Goal: Information Seeking & Learning: Learn about a topic

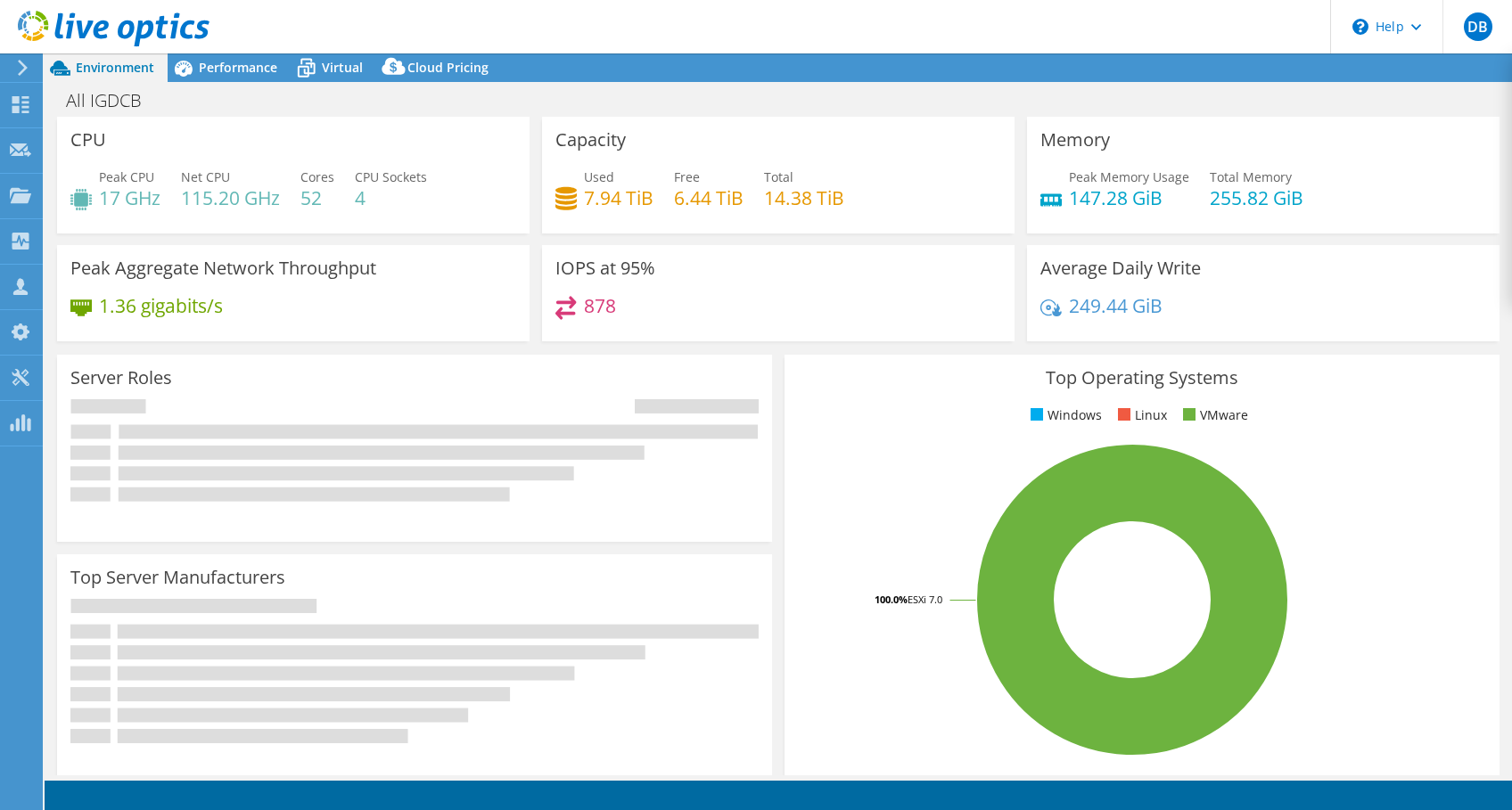
select select "USD"
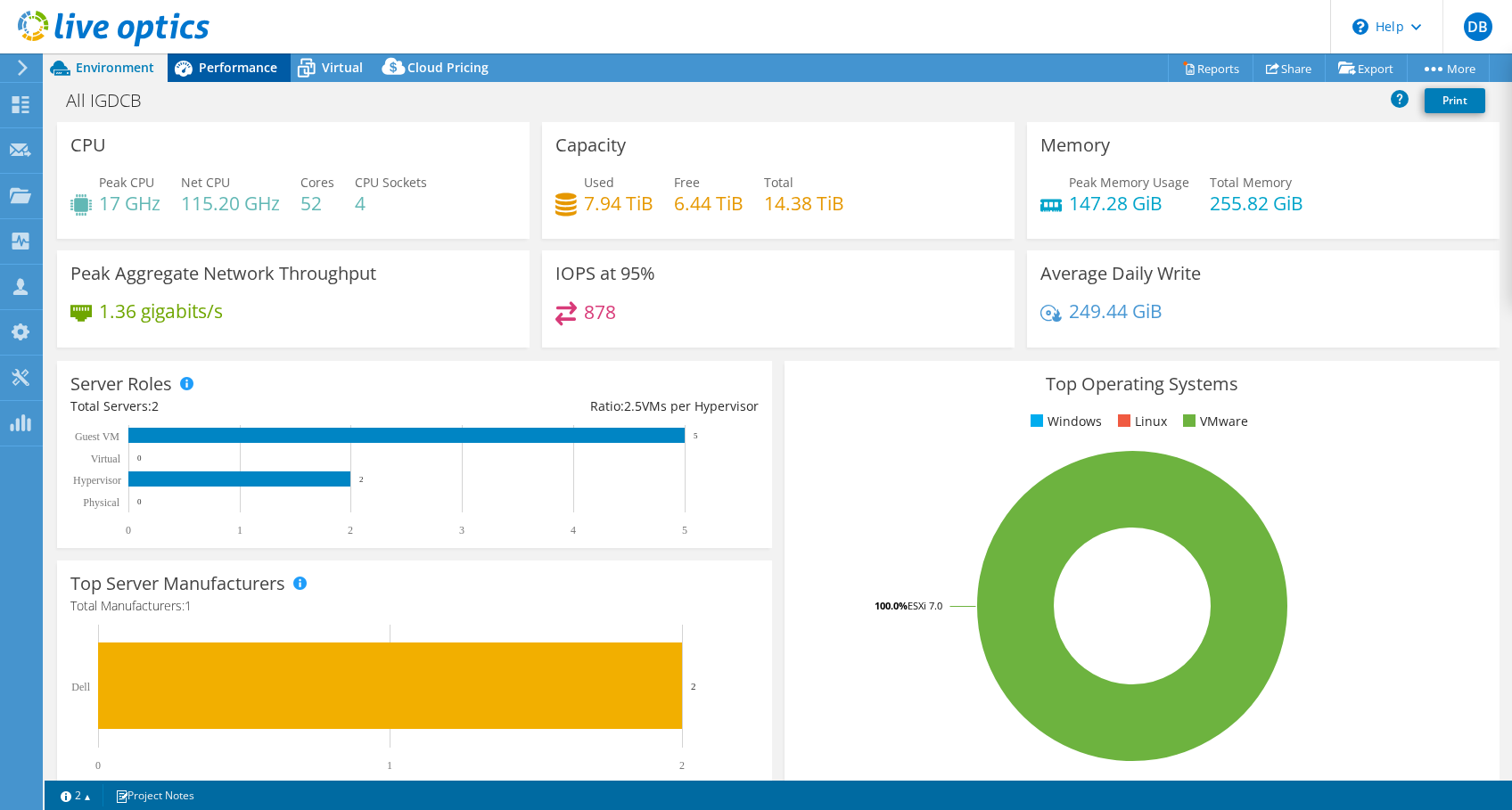
click at [226, 64] on span "Performance" at bounding box center [238, 68] width 78 height 17
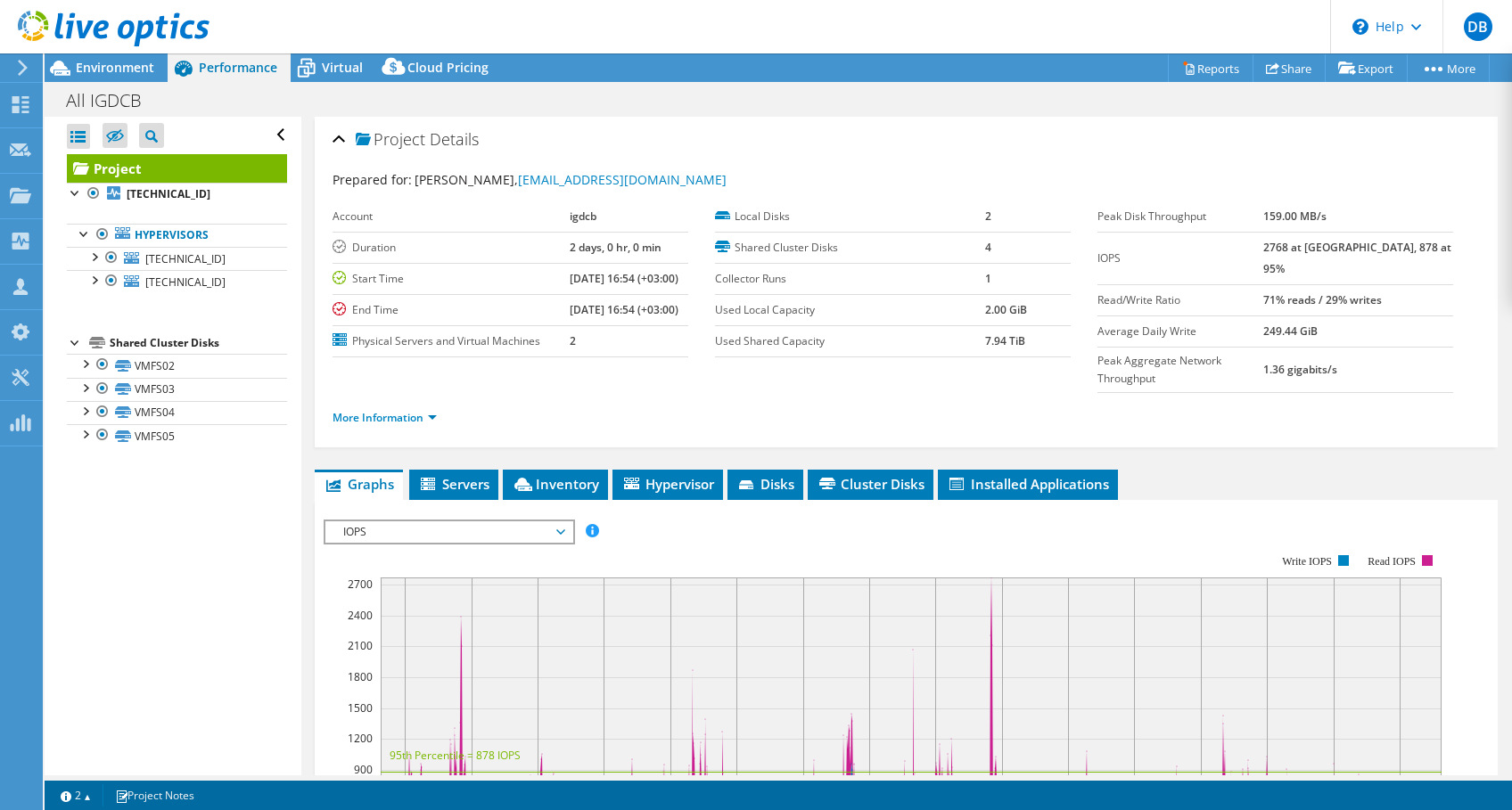
click at [432, 522] on span "IOPS" at bounding box center [449, 532] width 229 height 22
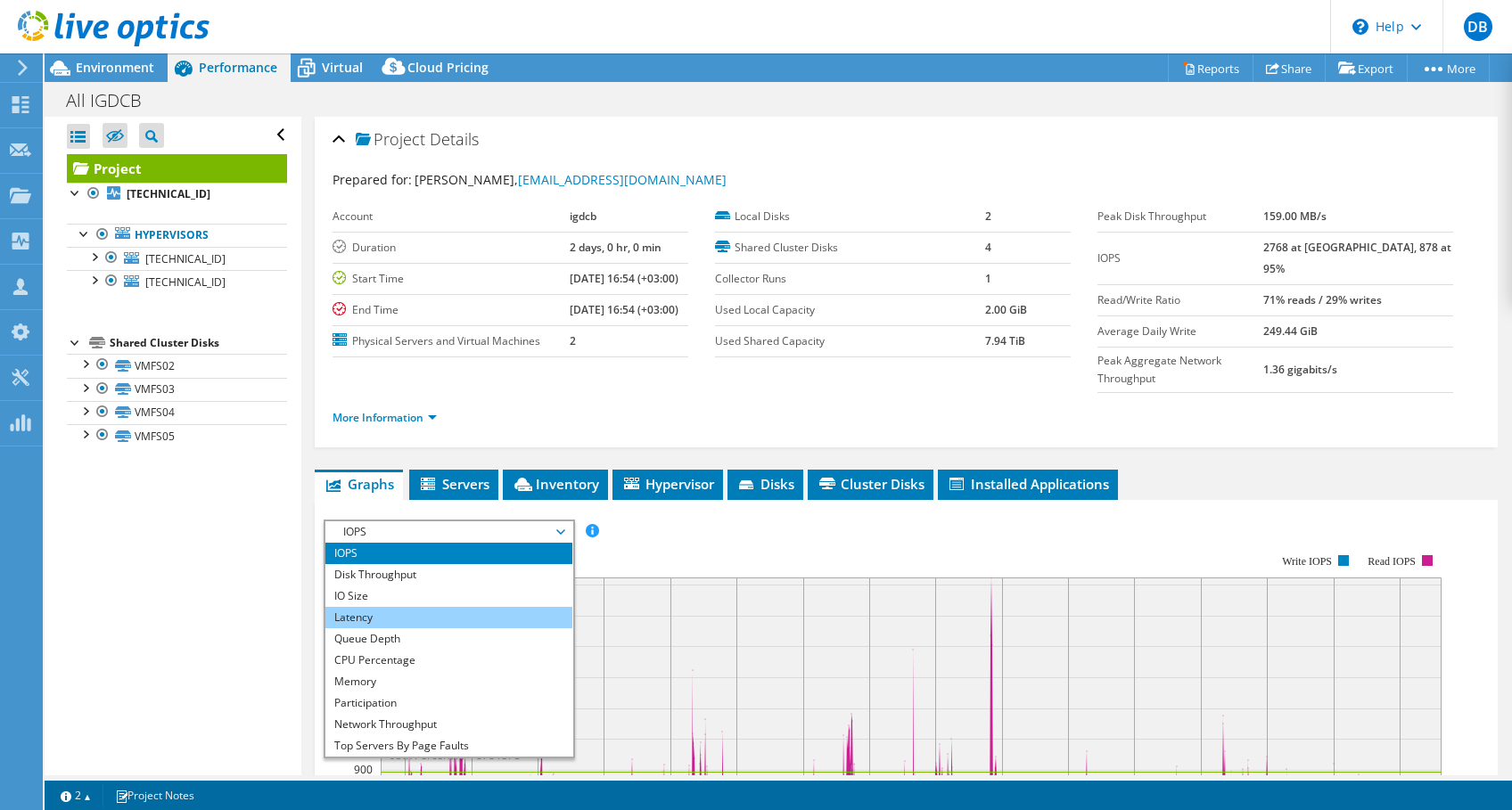
click at [399, 607] on li "Latency" at bounding box center [448, 617] width 247 height 22
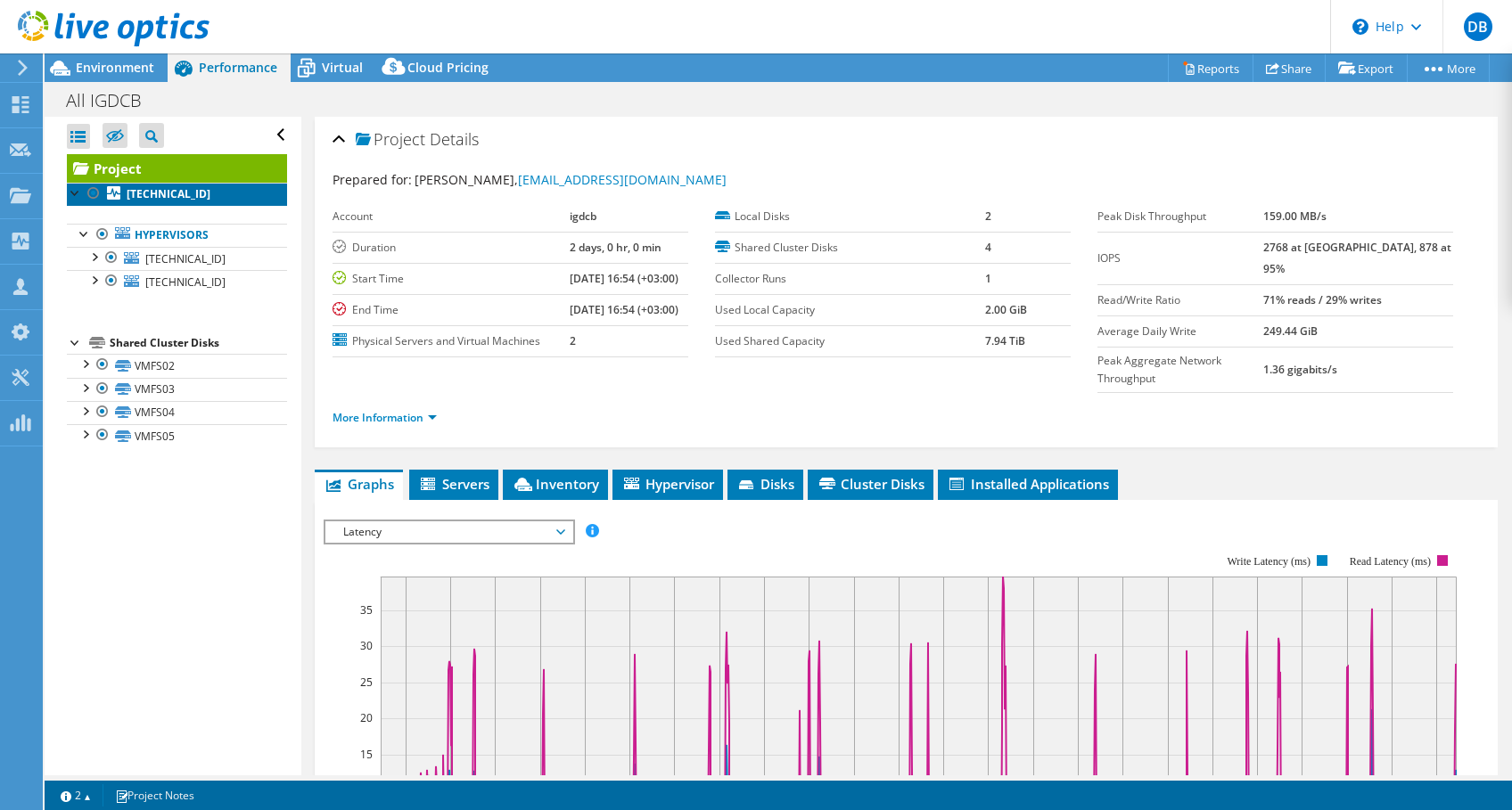
click at [148, 196] on b "[TECHNICAL_ID]" at bounding box center [168, 194] width 84 height 15
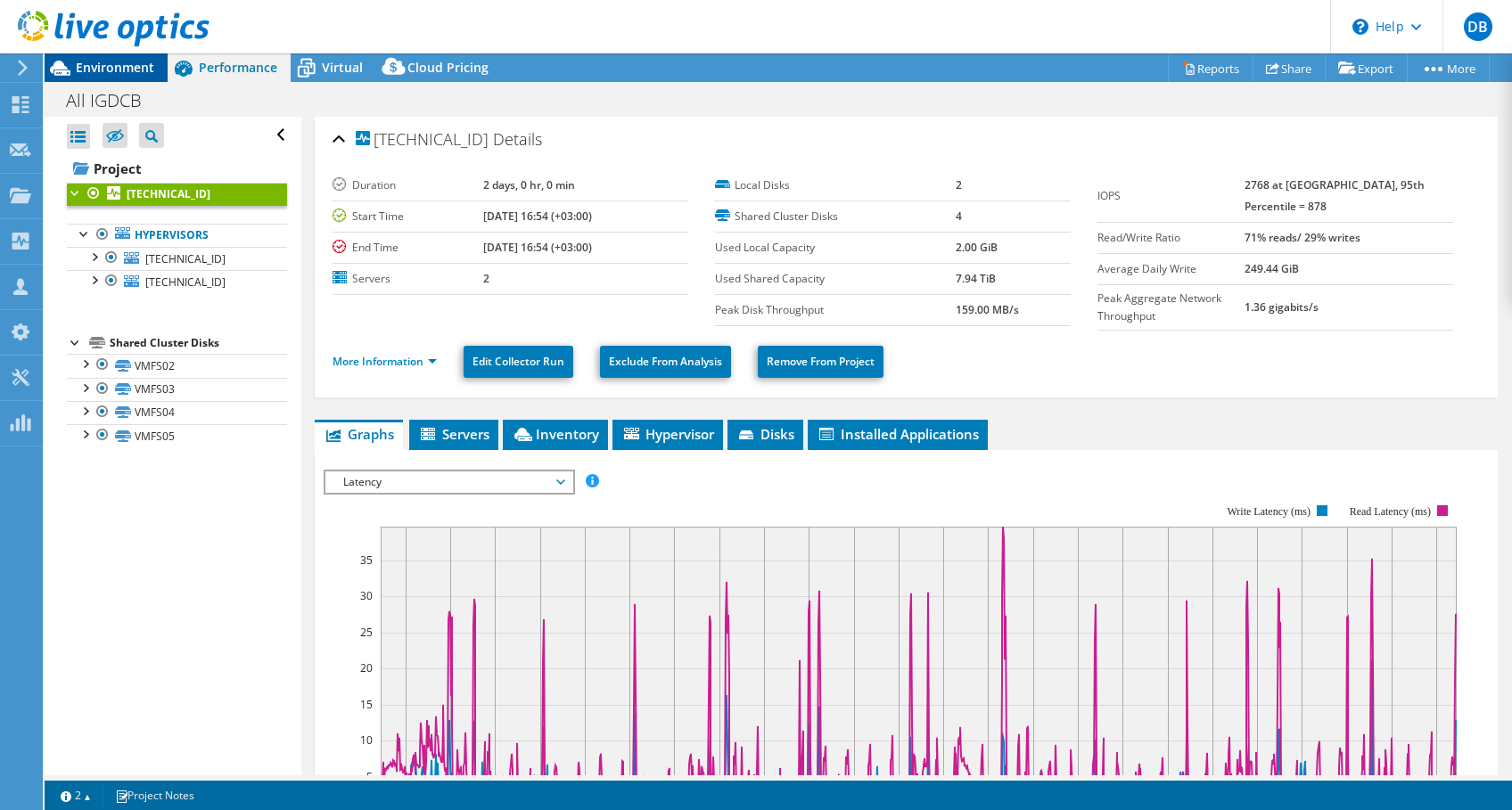
click at [126, 60] on span "Environment" at bounding box center [115, 68] width 78 height 17
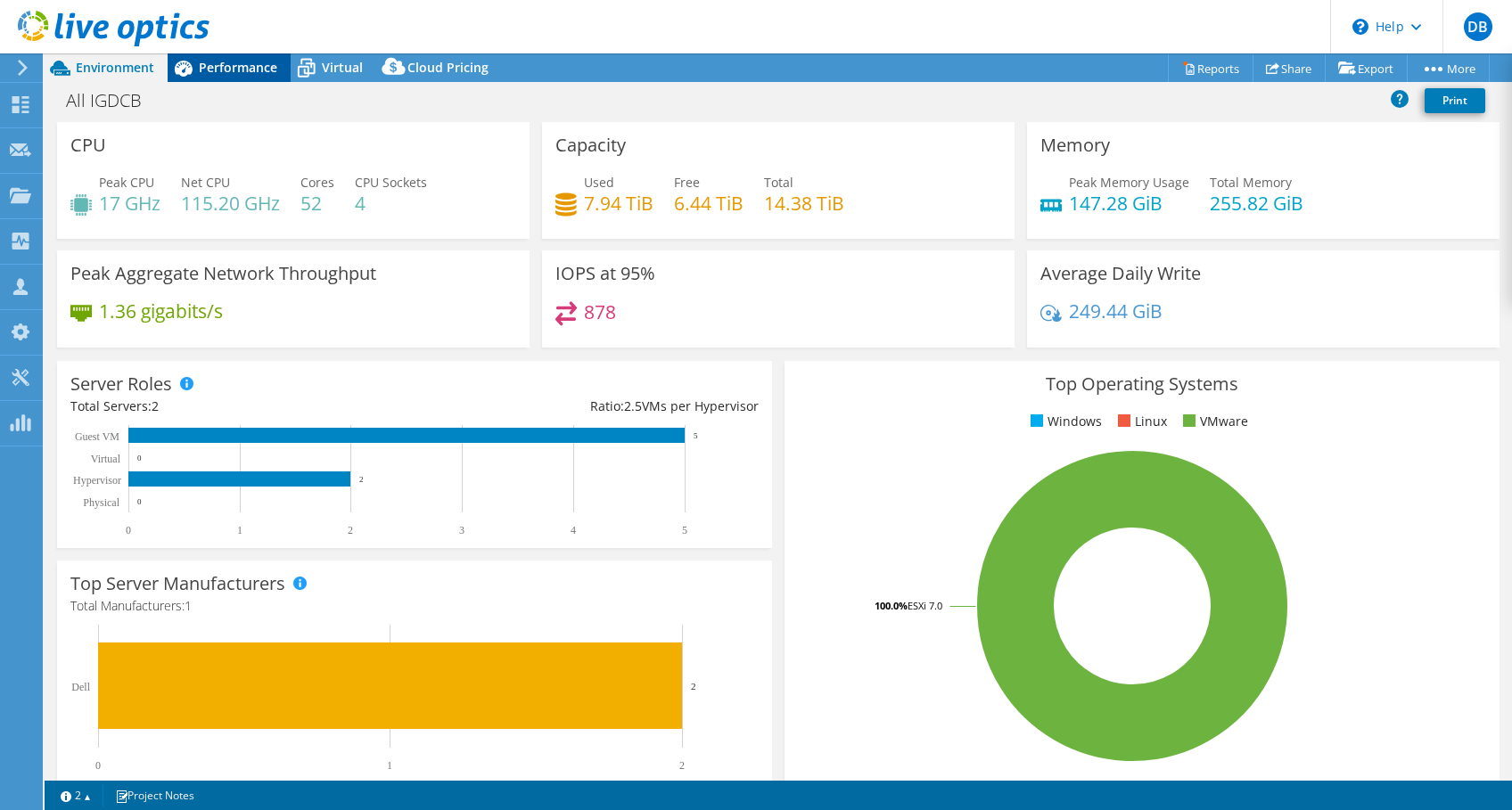
click at [209, 72] on span "Performance" at bounding box center [238, 68] width 78 height 17
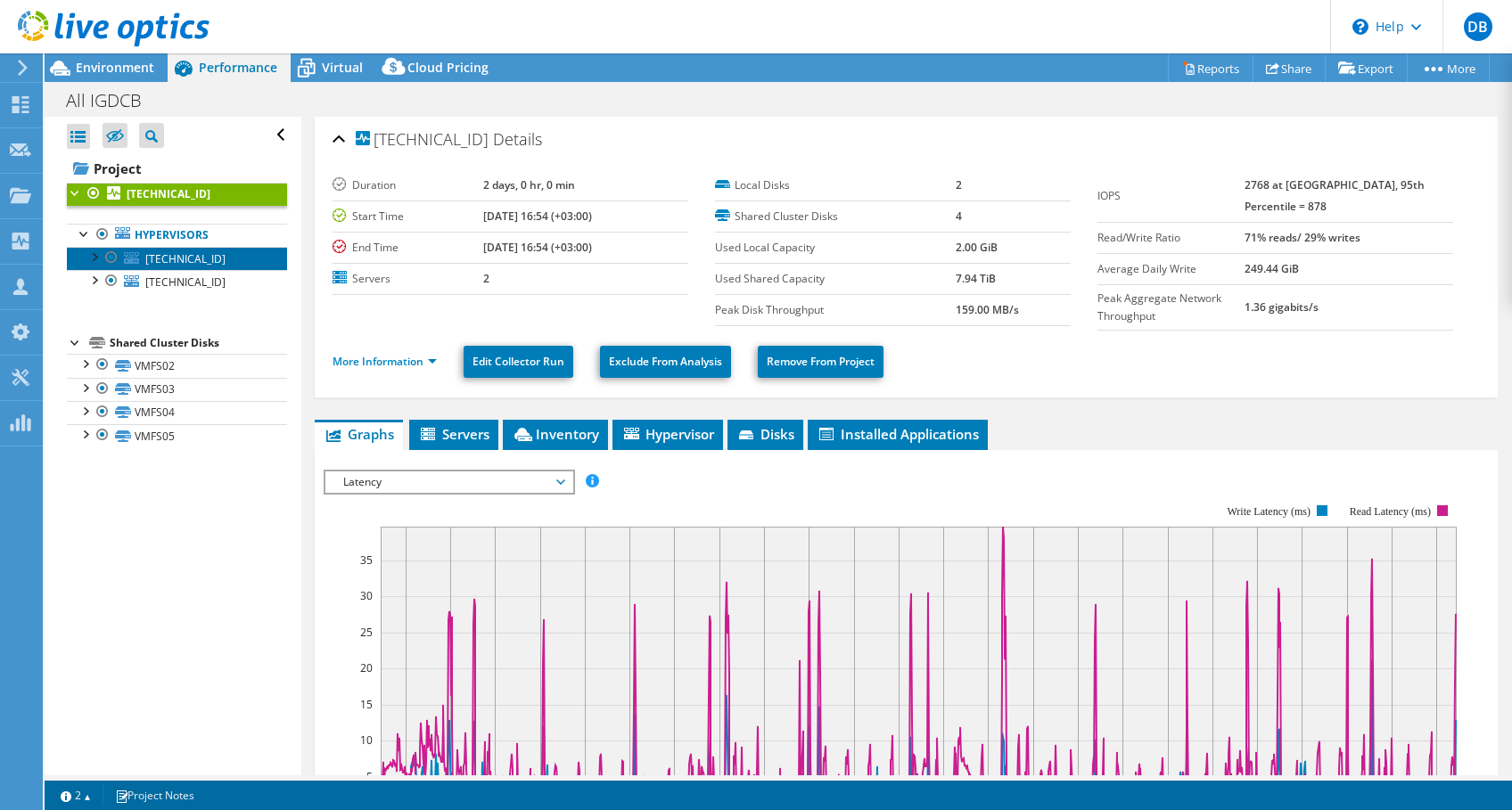
click at [182, 254] on span "[TECHNICAL_ID]" at bounding box center [185, 259] width 80 height 15
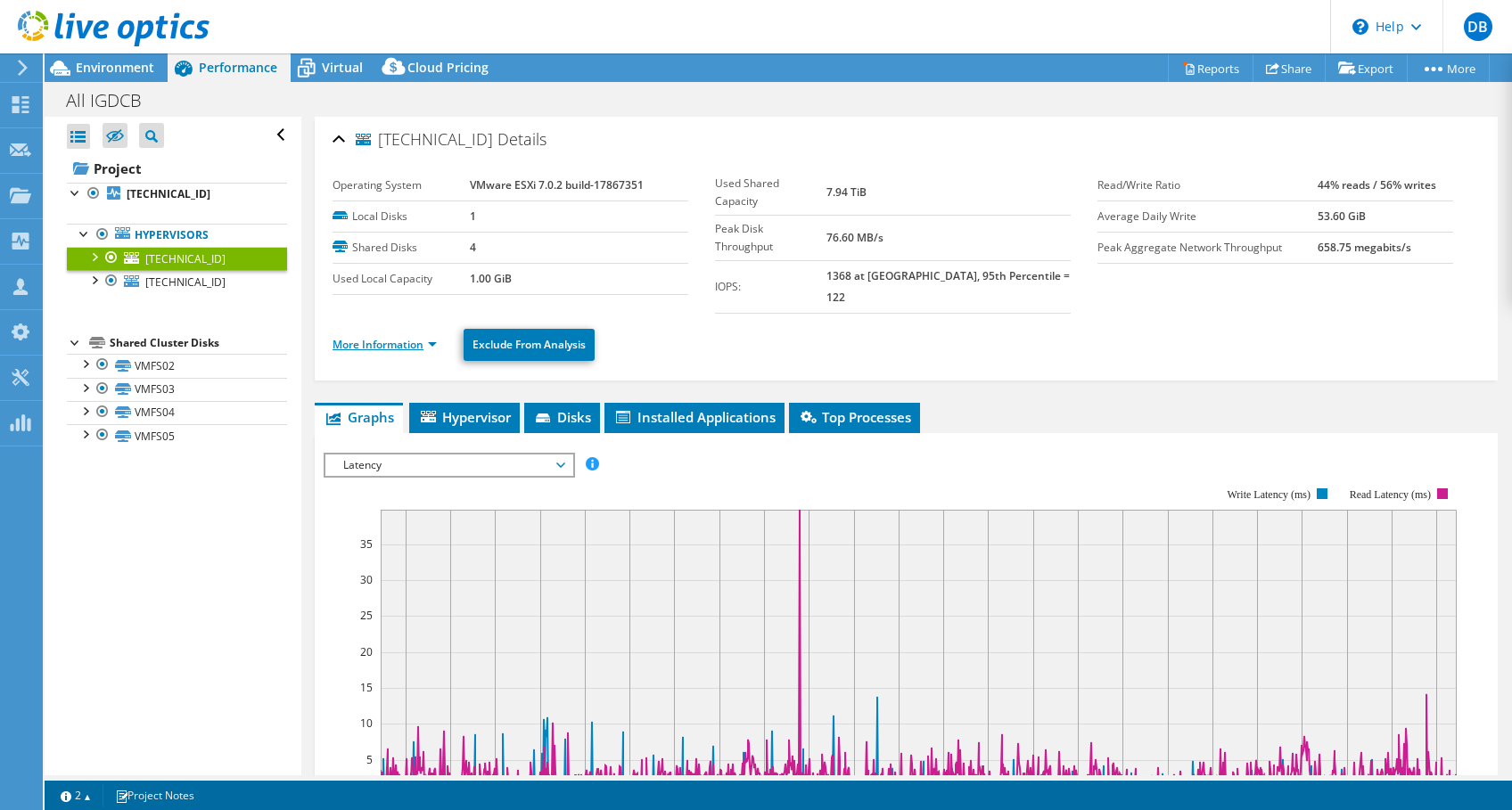
click at [390, 337] on link "More Information" at bounding box center [384, 345] width 104 height 15
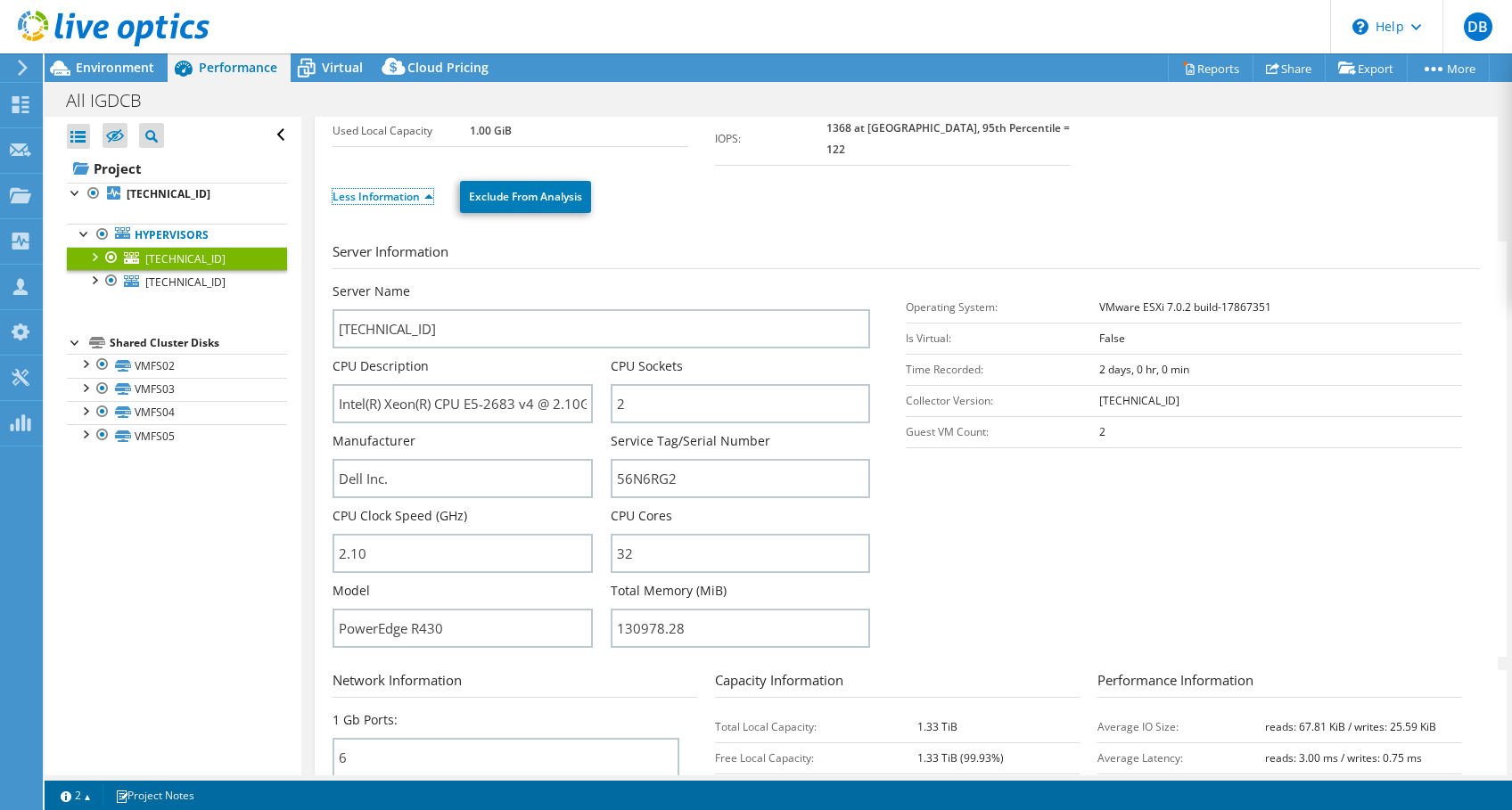
scroll to position [144, 0]
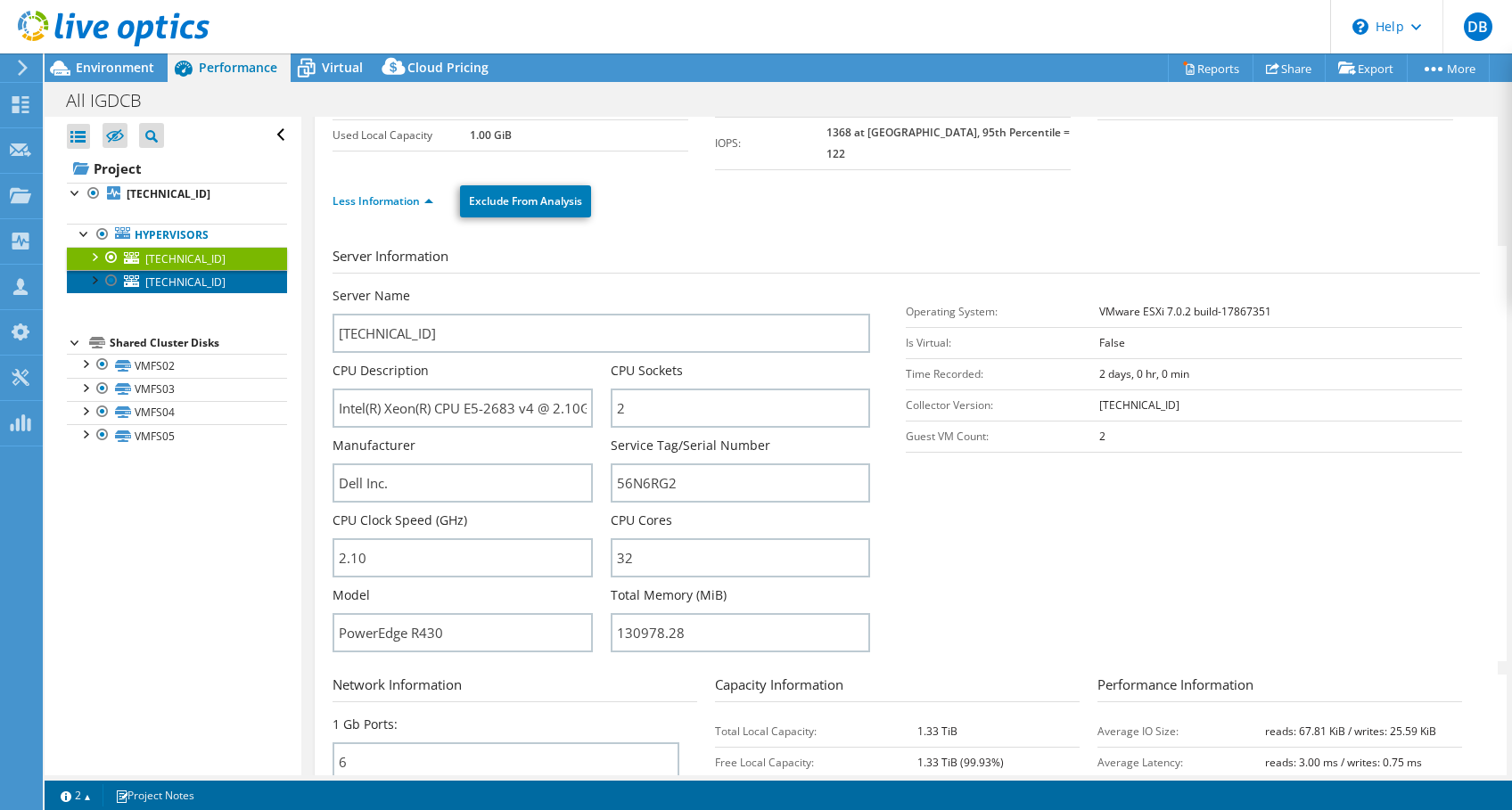
click at [164, 277] on span "[TECHNICAL_ID]" at bounding box center [185, 282] width 80 height 15
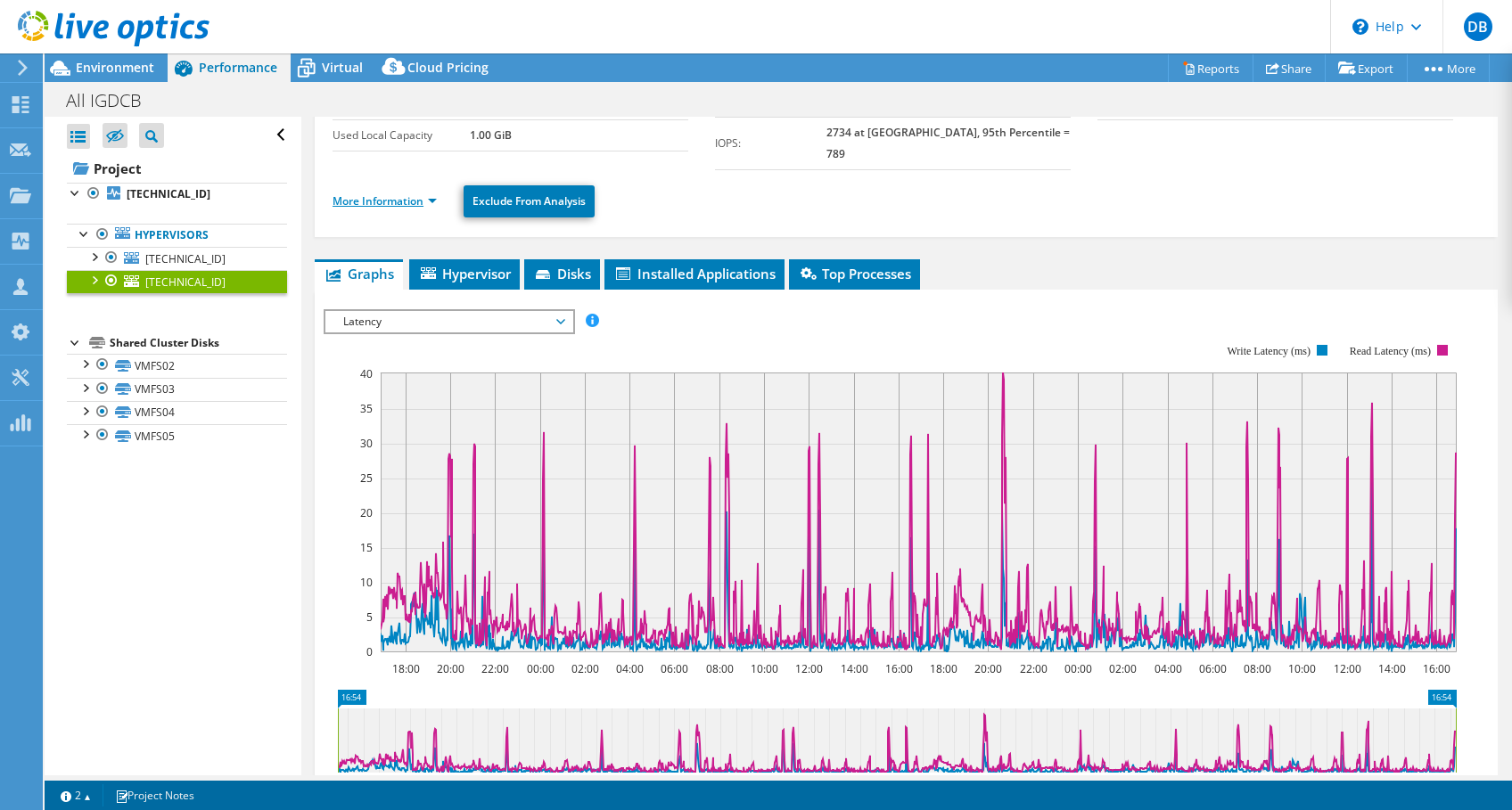
click at [359, 194] on link "More Information" at bounding box center [384, 201] width 104 height 15
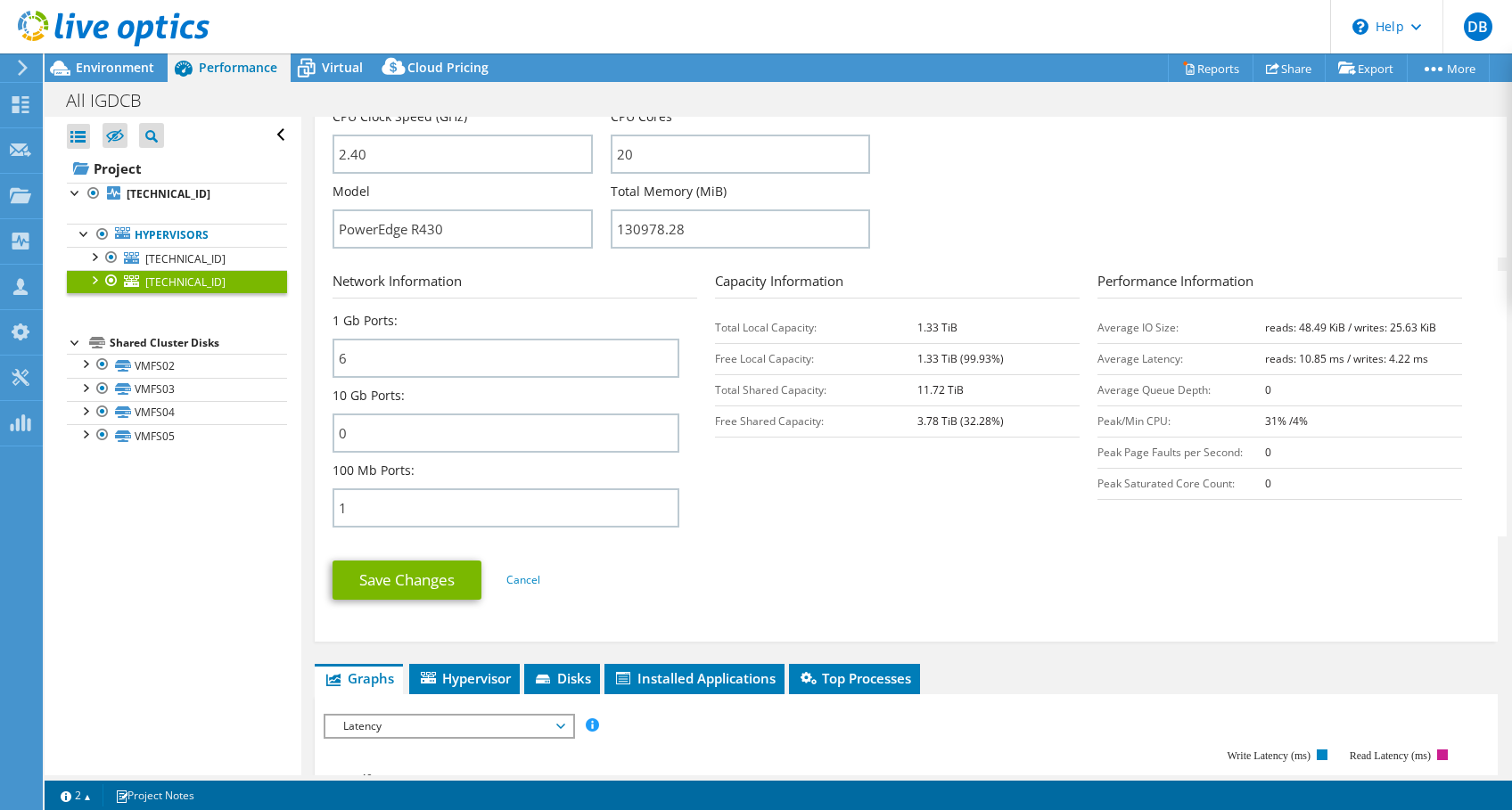
scroll to position [549, 0]
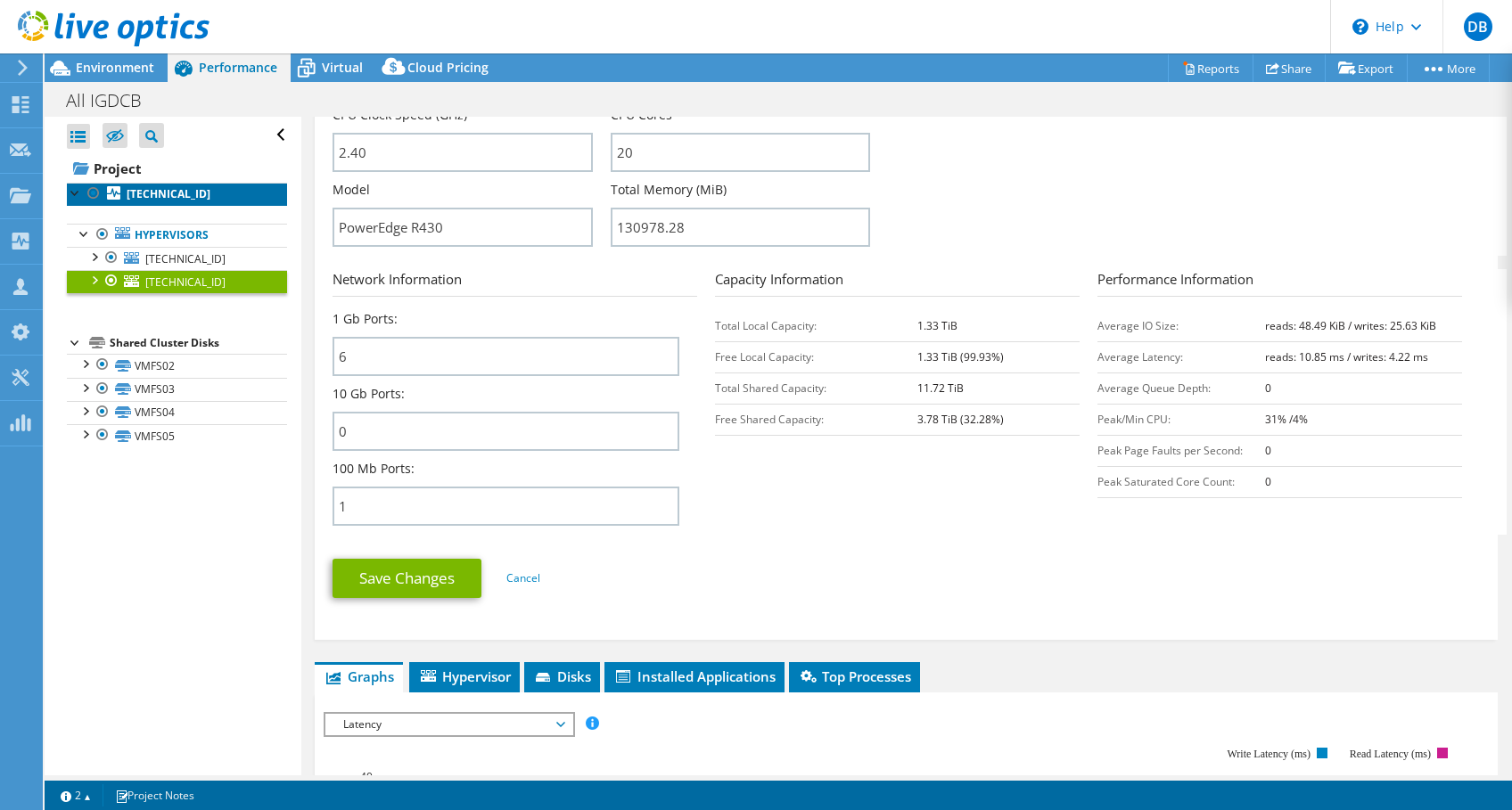
click at [148, 192] on b "[TECHNICAL_ID]" at bounding box center [168, 194] width 84 height 15
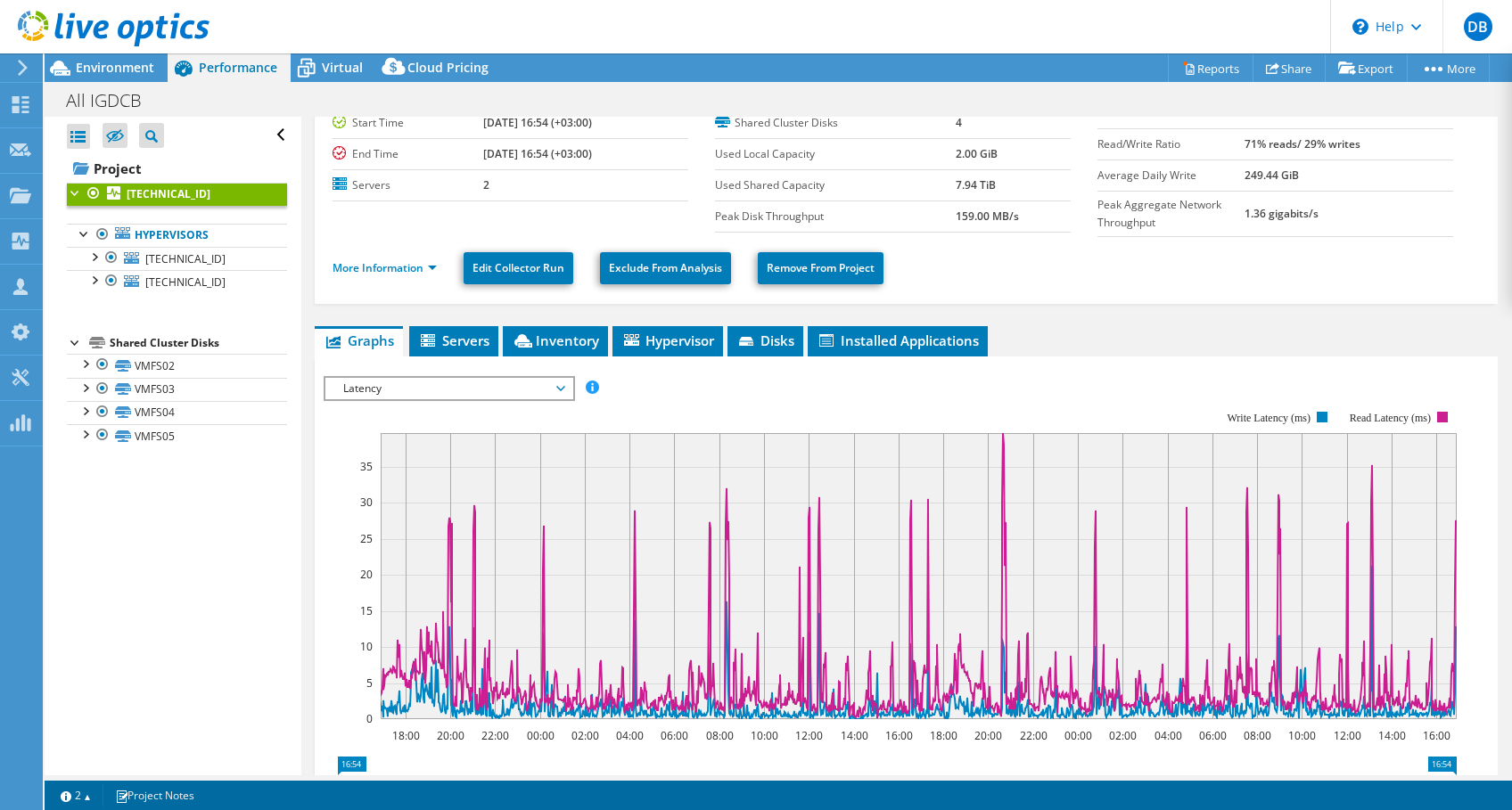
scroll to position [55, 0]
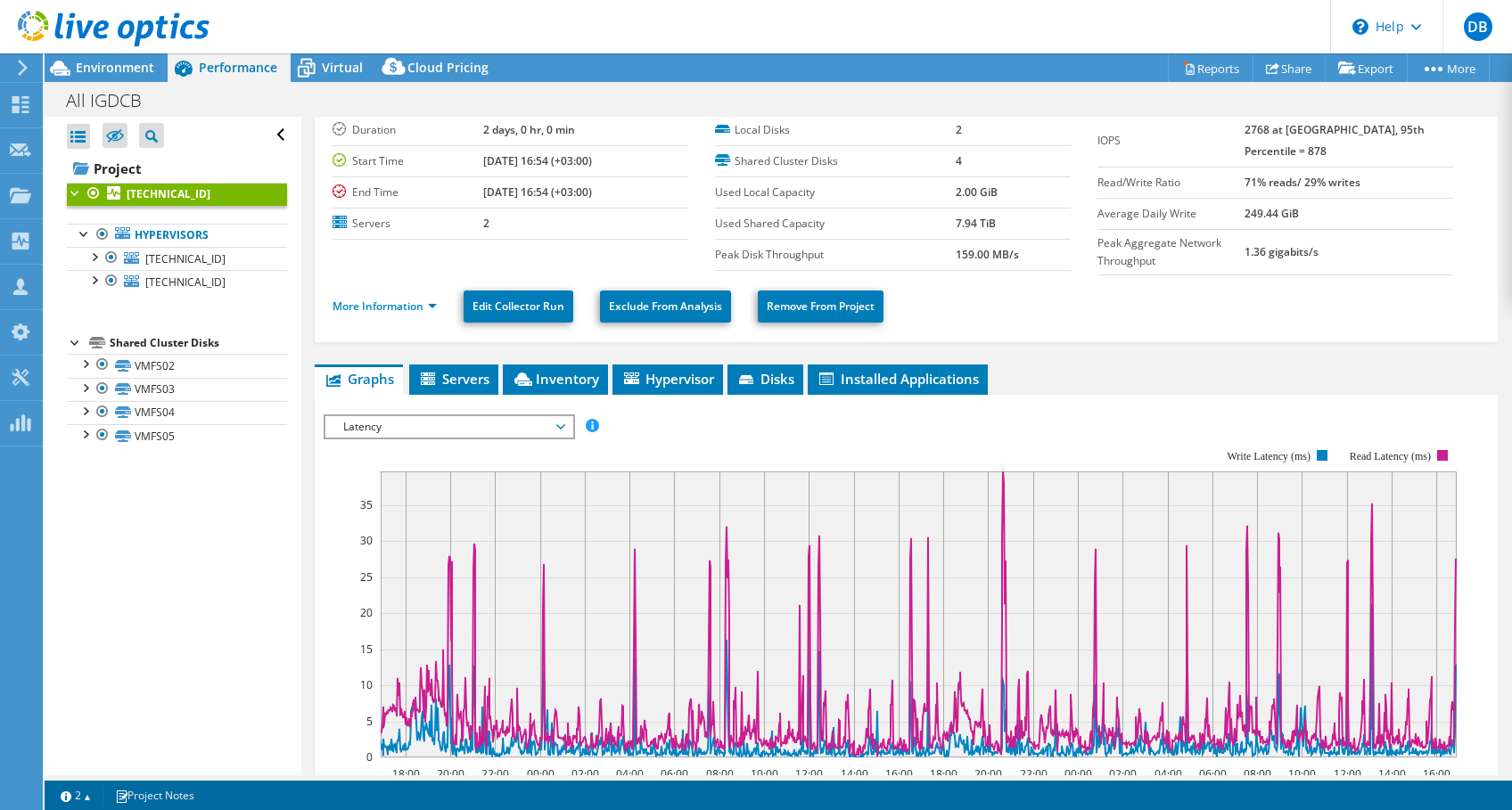
click at [477, 422] on span "Latency" at bounding box center [449, 427] width 229 height 22
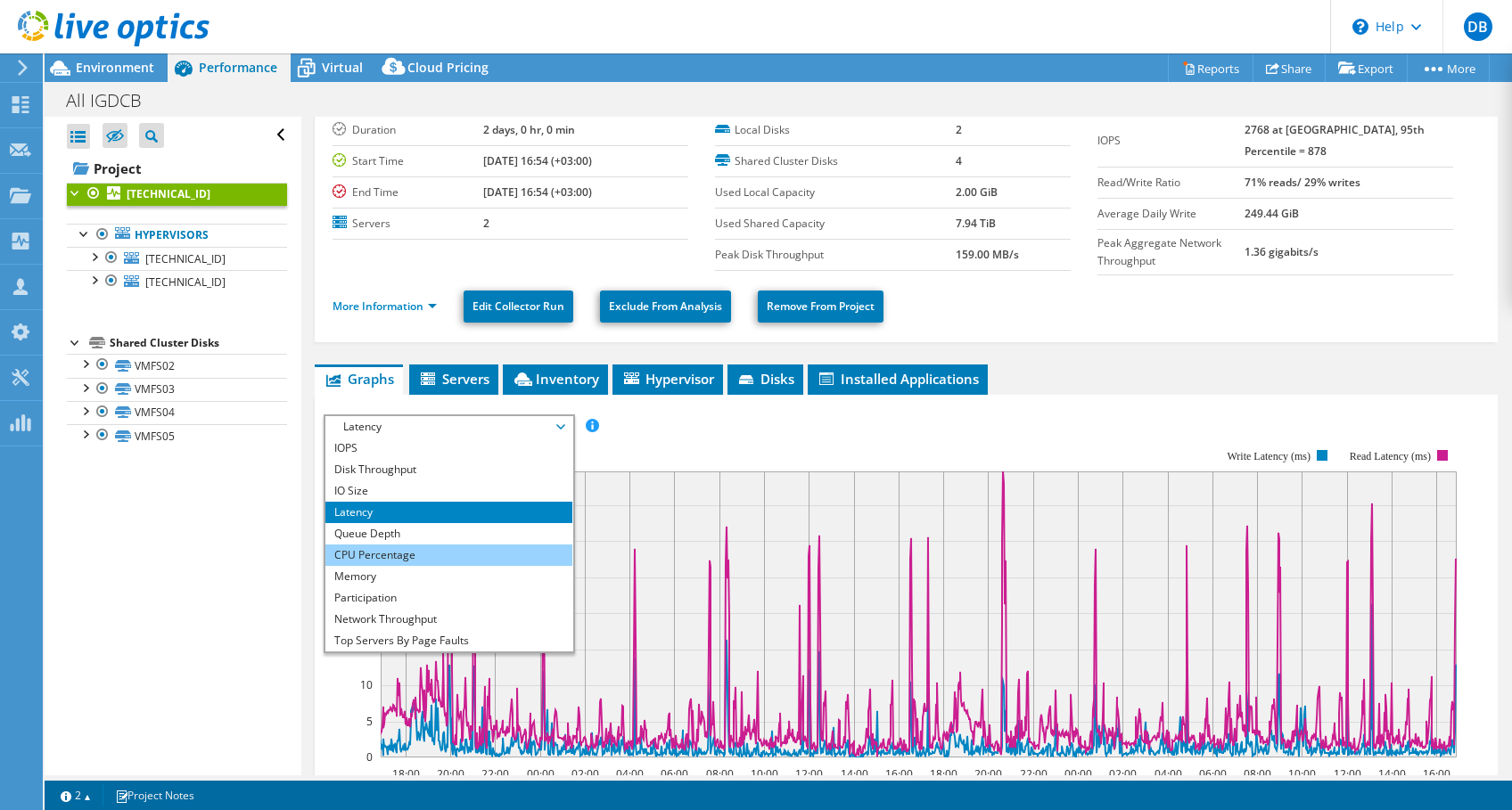
click at [403, 546] on li "CPU Percentage" at bounding box center [448, 555] width 247 height 22
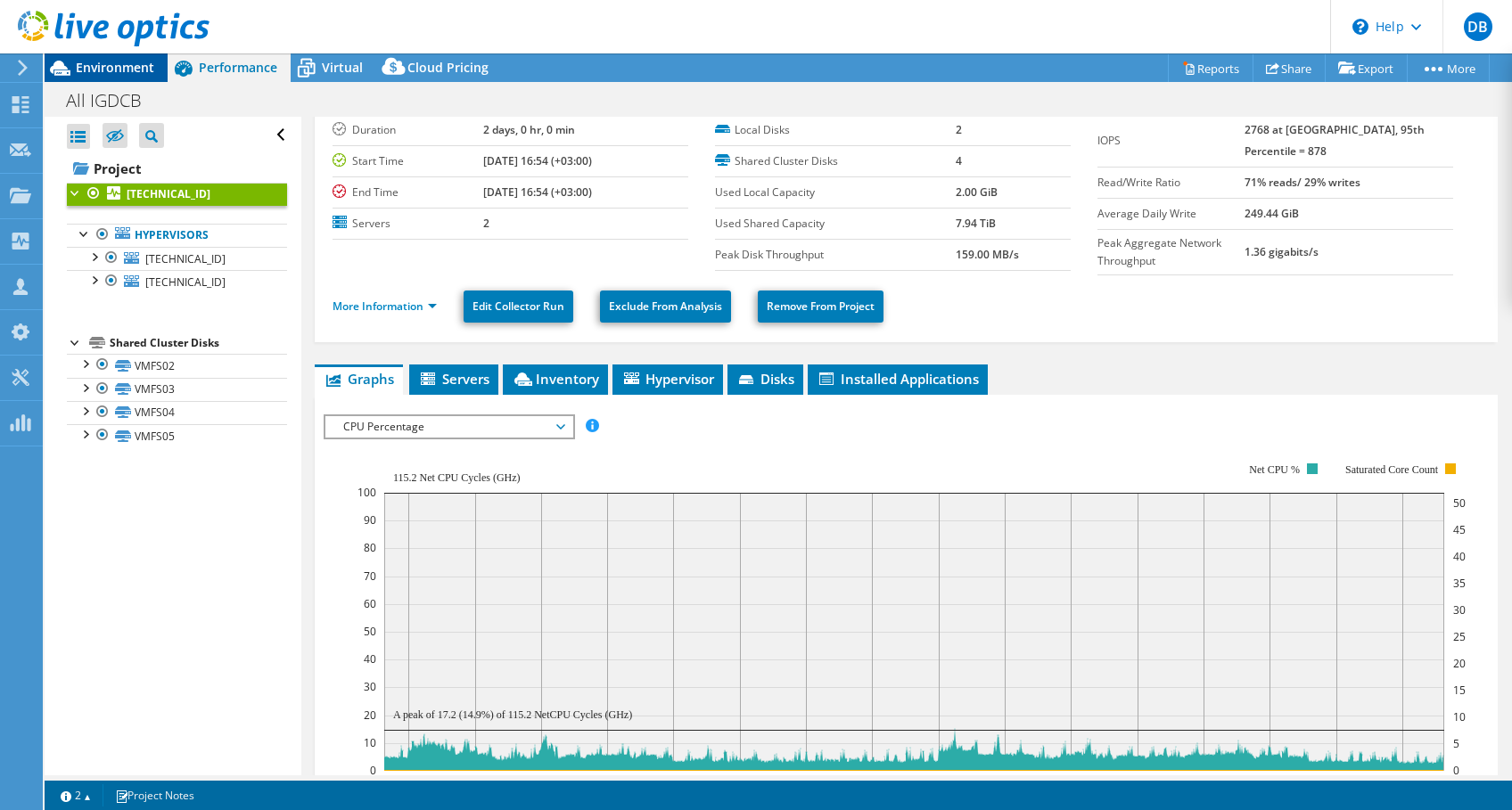
click at [113, 67] on span "Environment" at bounding box center [115, 68] width 78 height 17
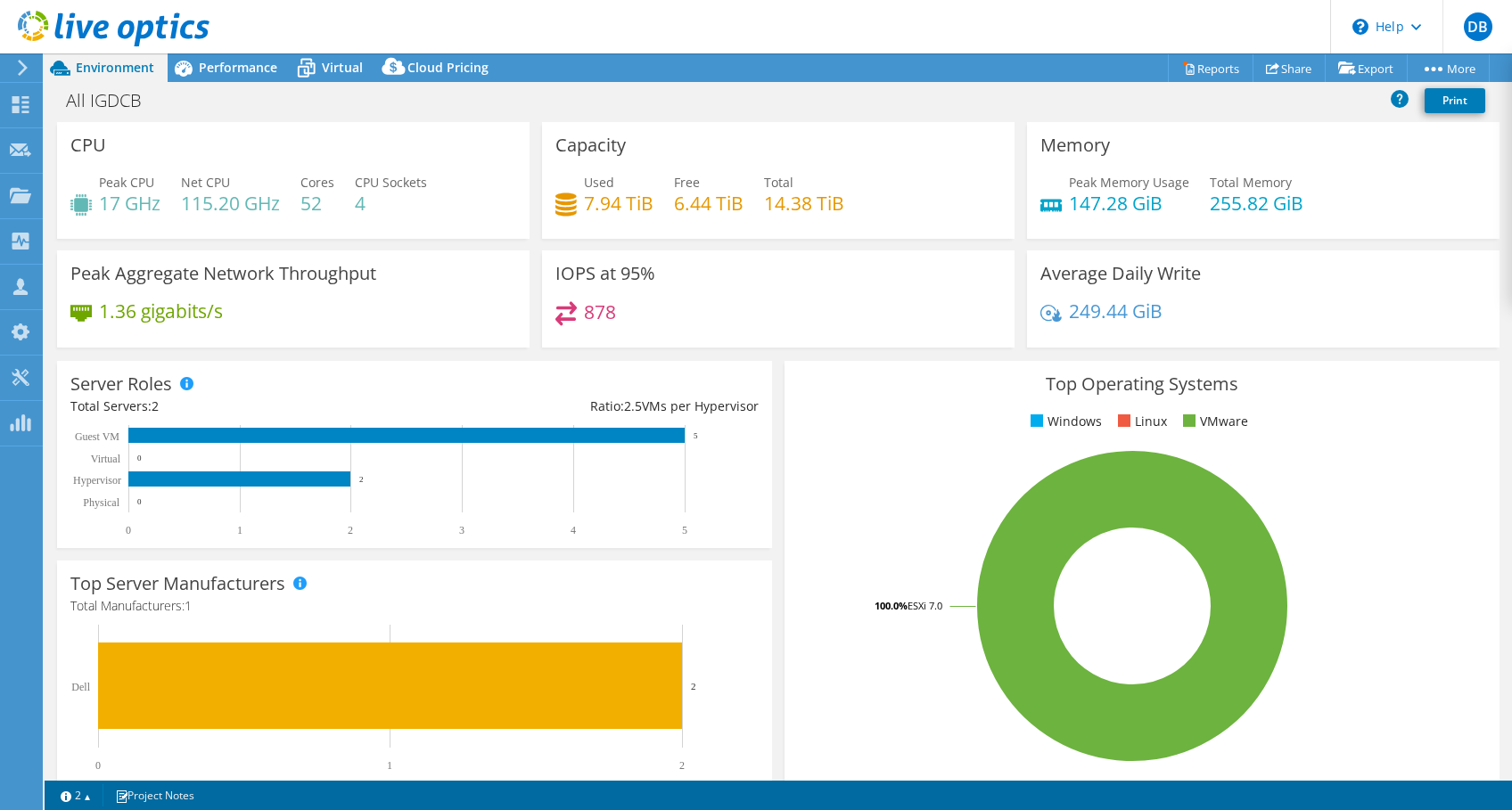
click at [209, 54] on div at bounding box center [104, 30] width 210 height 60
click at [211, 65] on span "Performance" at bounding box center [238, 68] width 78 height 17
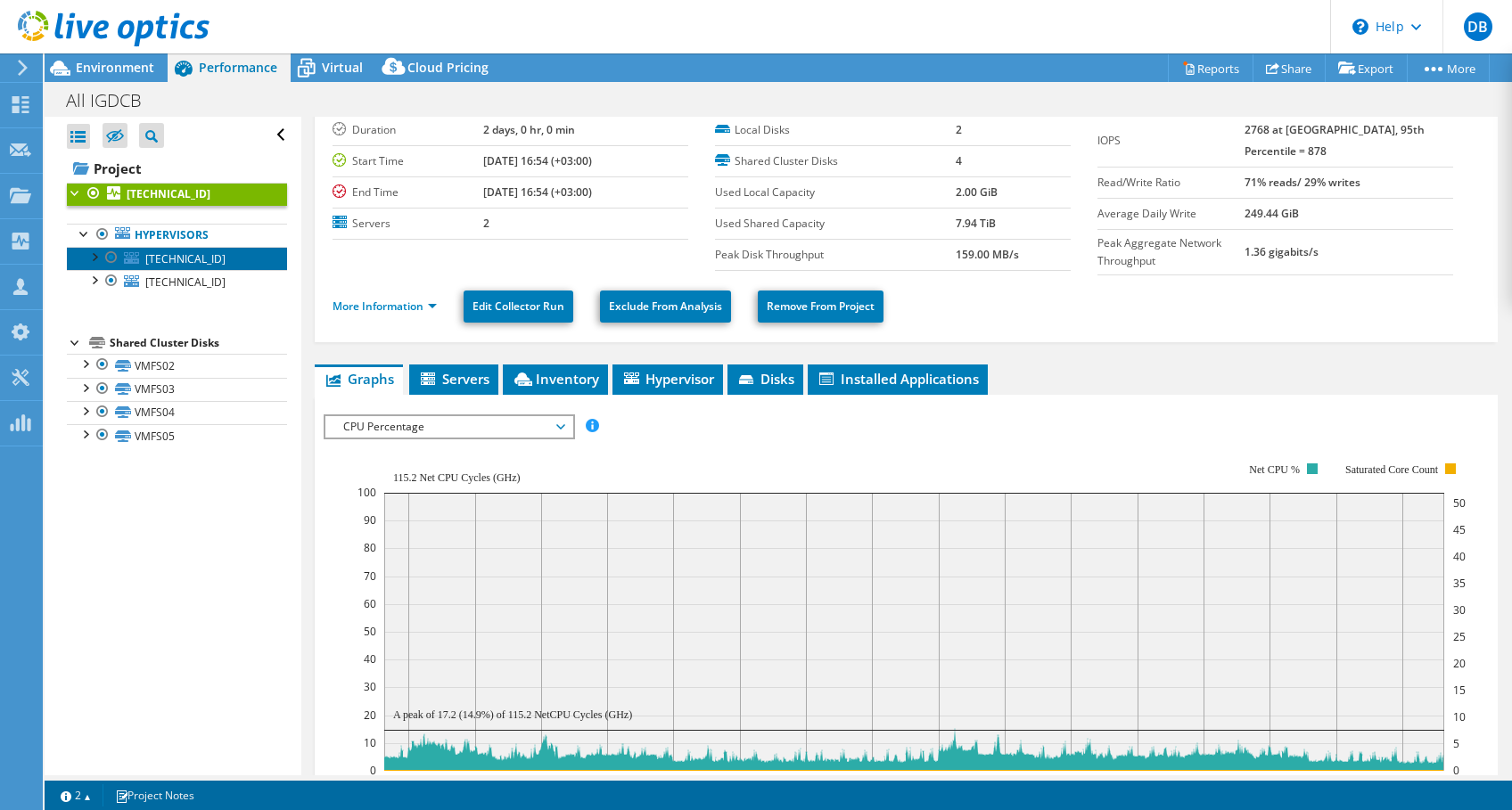
click at [160, 248] on link "[TECHNICAL_ID]" at bounding box center [177, 258] width 220 height 23
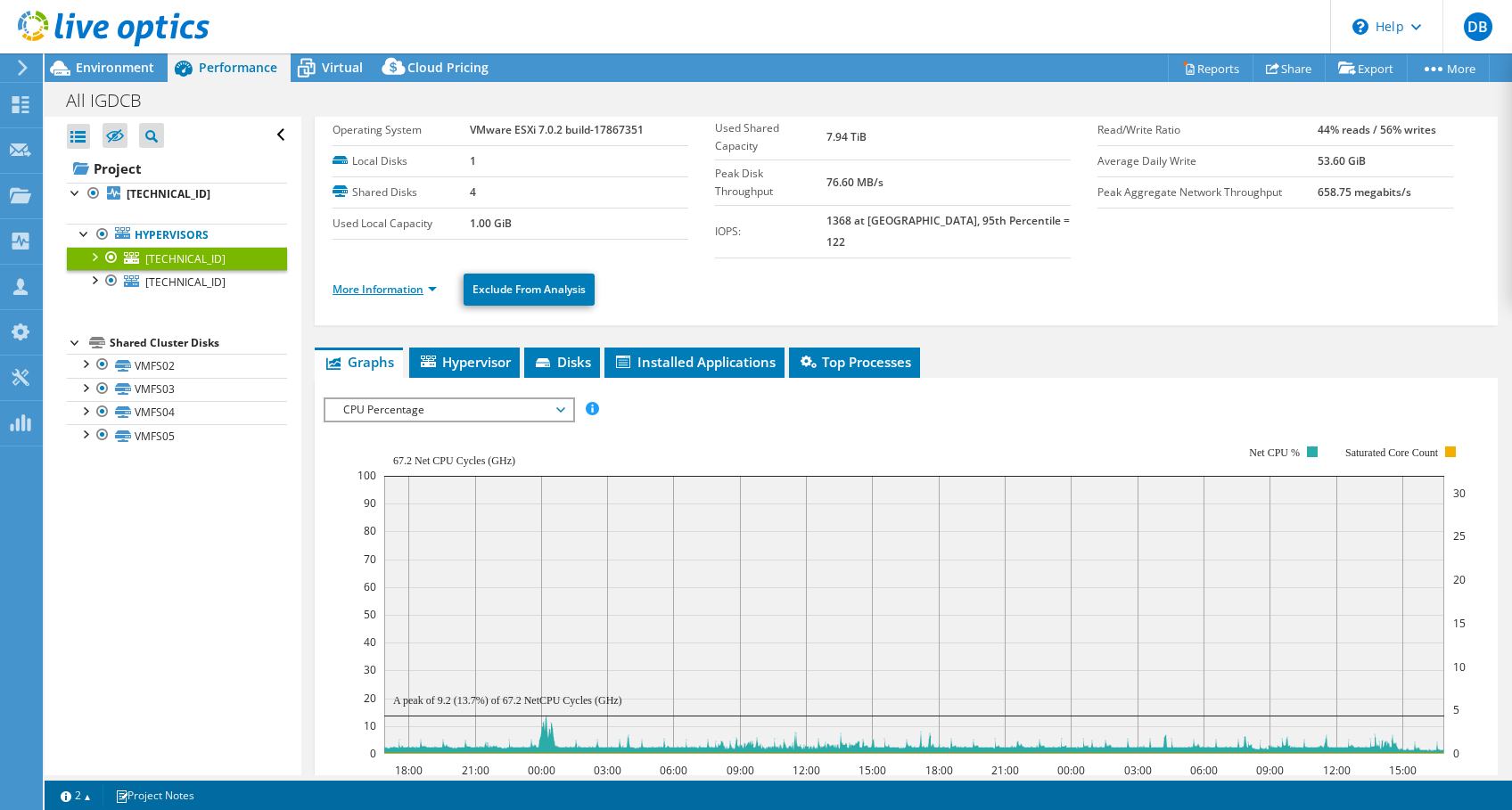
click at [406, 282] on link "More Information" at bounding box center [384, 289] width 104 height 15
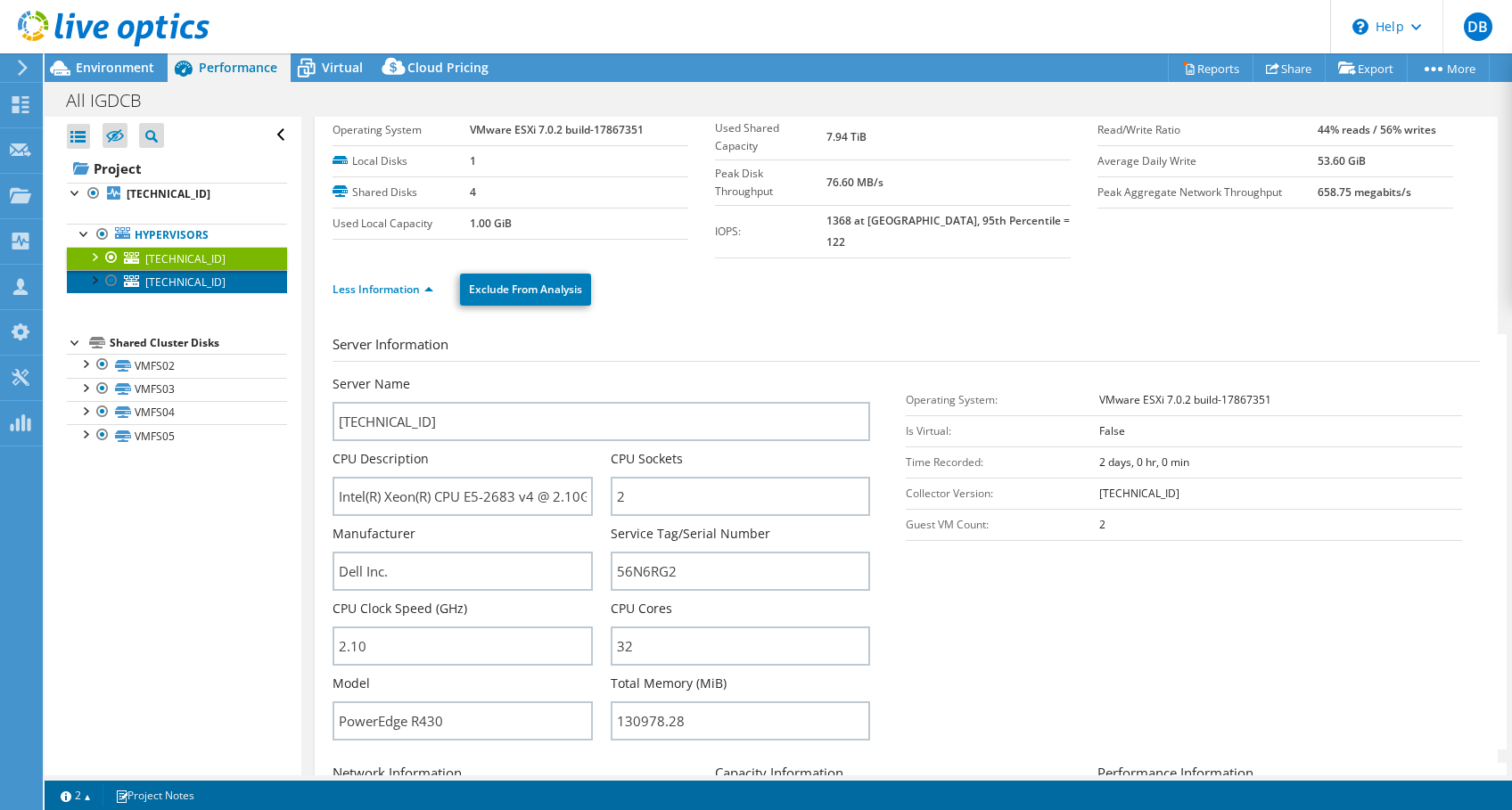
click at [174, 287] on span "[TECHNICAL_ID]" at bounding box center [185, 282] width 80 height 15
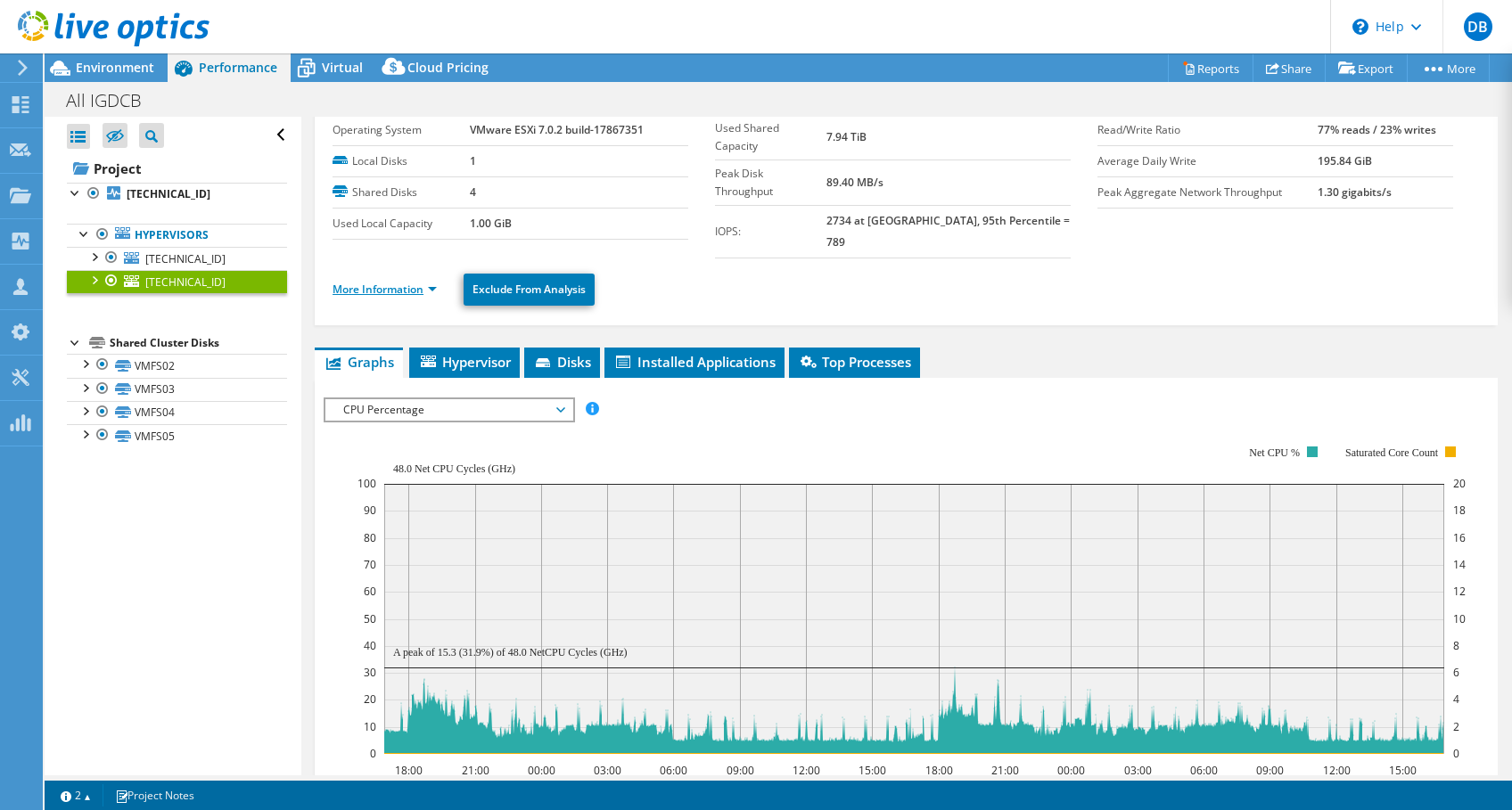
click at [386, 282] on link "More Information" at bounding box center [384, 289] width 104 height 15
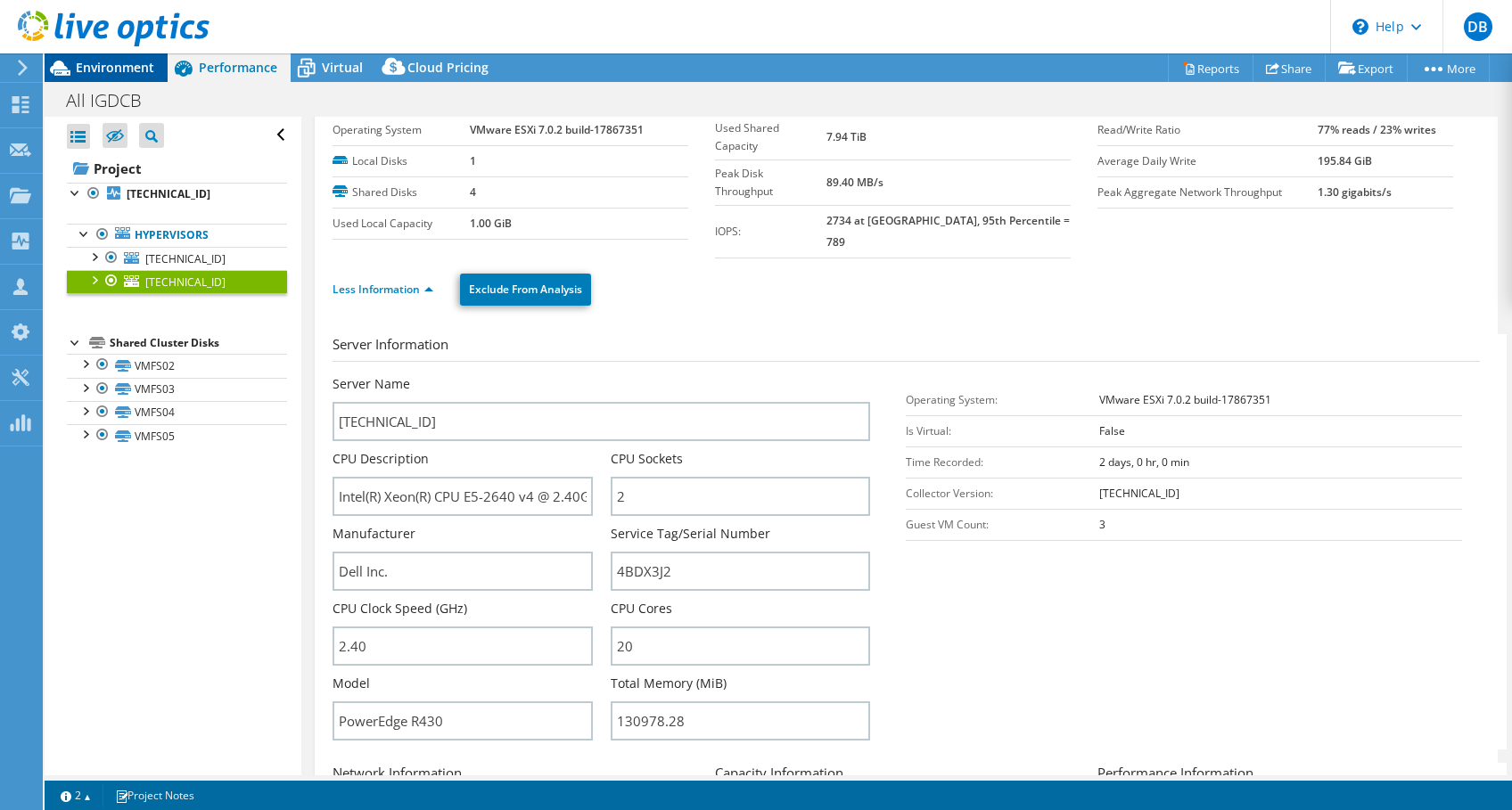
click at [97, 70] on span "Environment" at bounding box center [115, 68] width 78 height 17
